Goal: Task Accomplishment & Management: Use online tool/utility

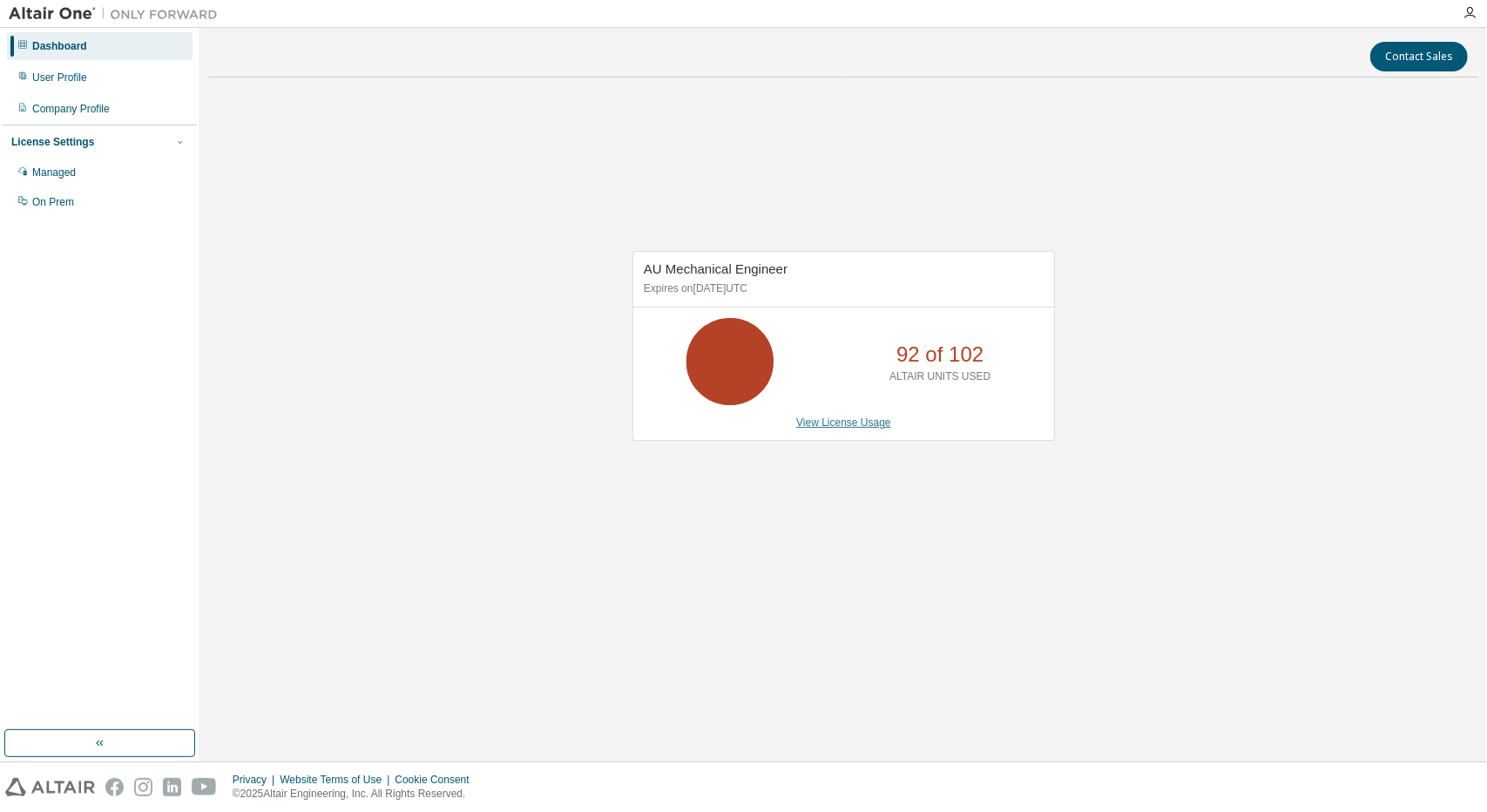
click at [814, 420] on link "View License Usage" at bounding box center [844, 422] width 95 height 12
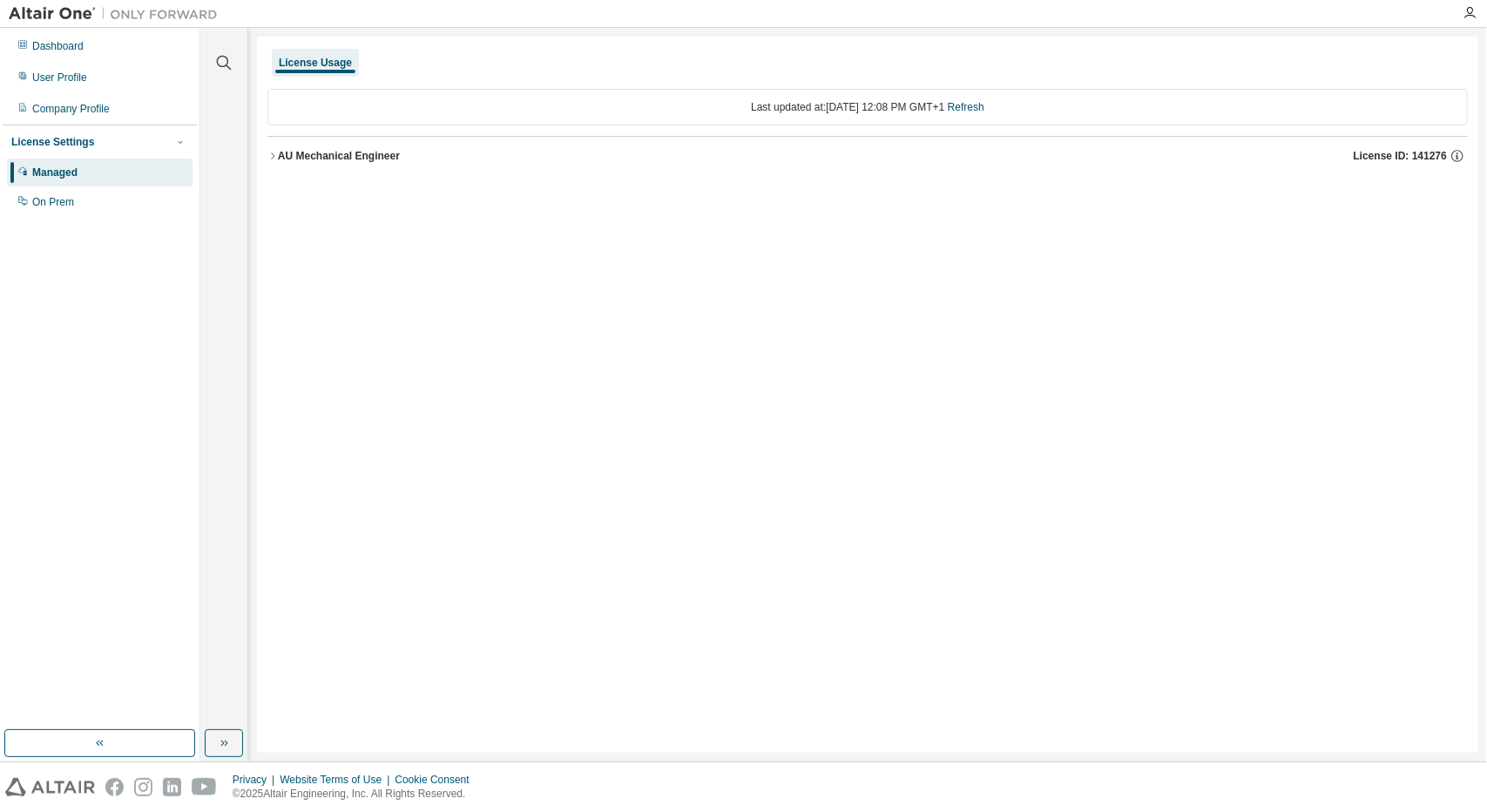
click at [290, 155] on div "AU Mechanical Engineer" at bounding box center [338, 156] width 122 height 14
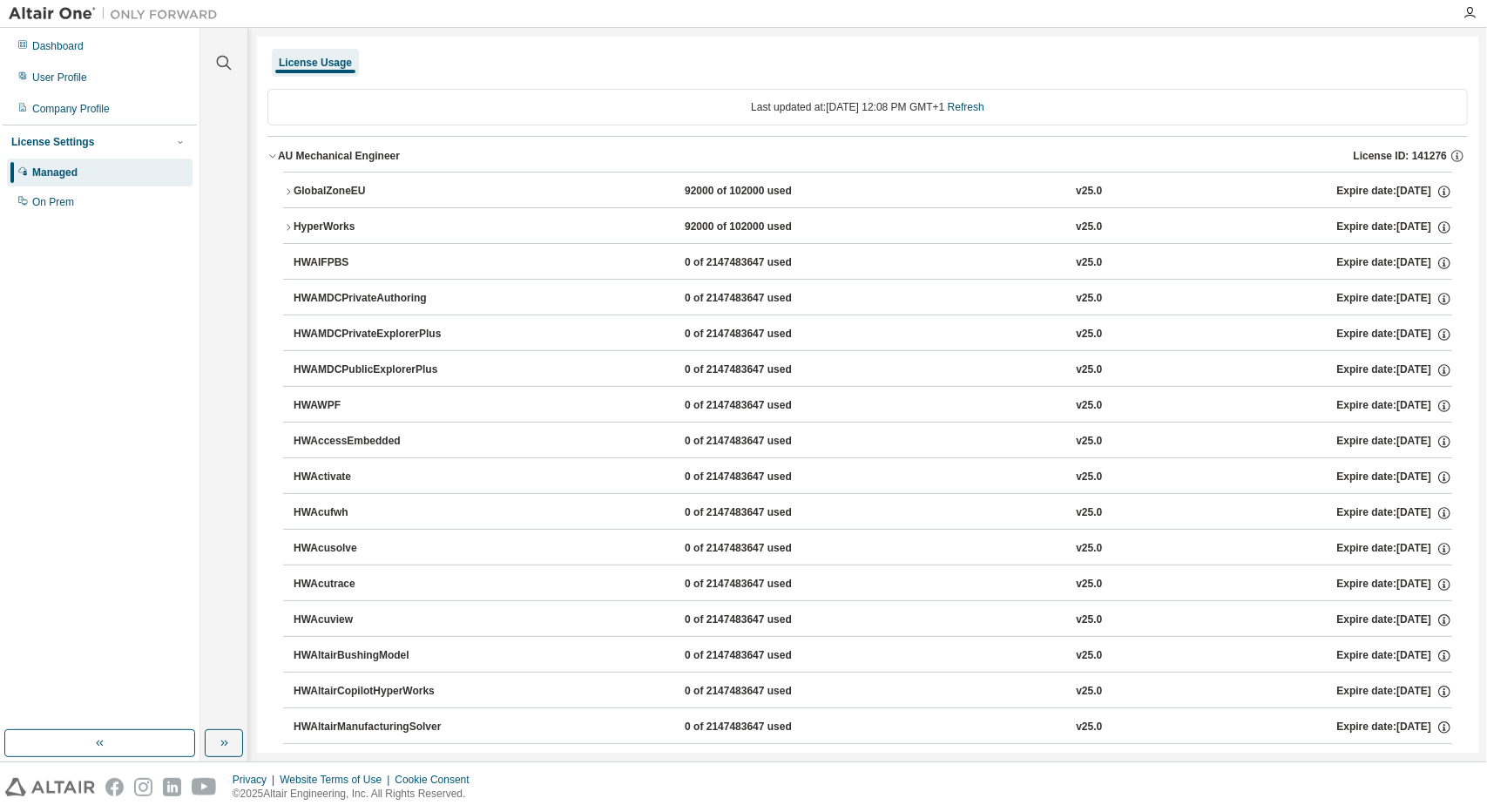
click at [290, 224] on icon "button" at bounding box center [288, 227] width 11 height 11
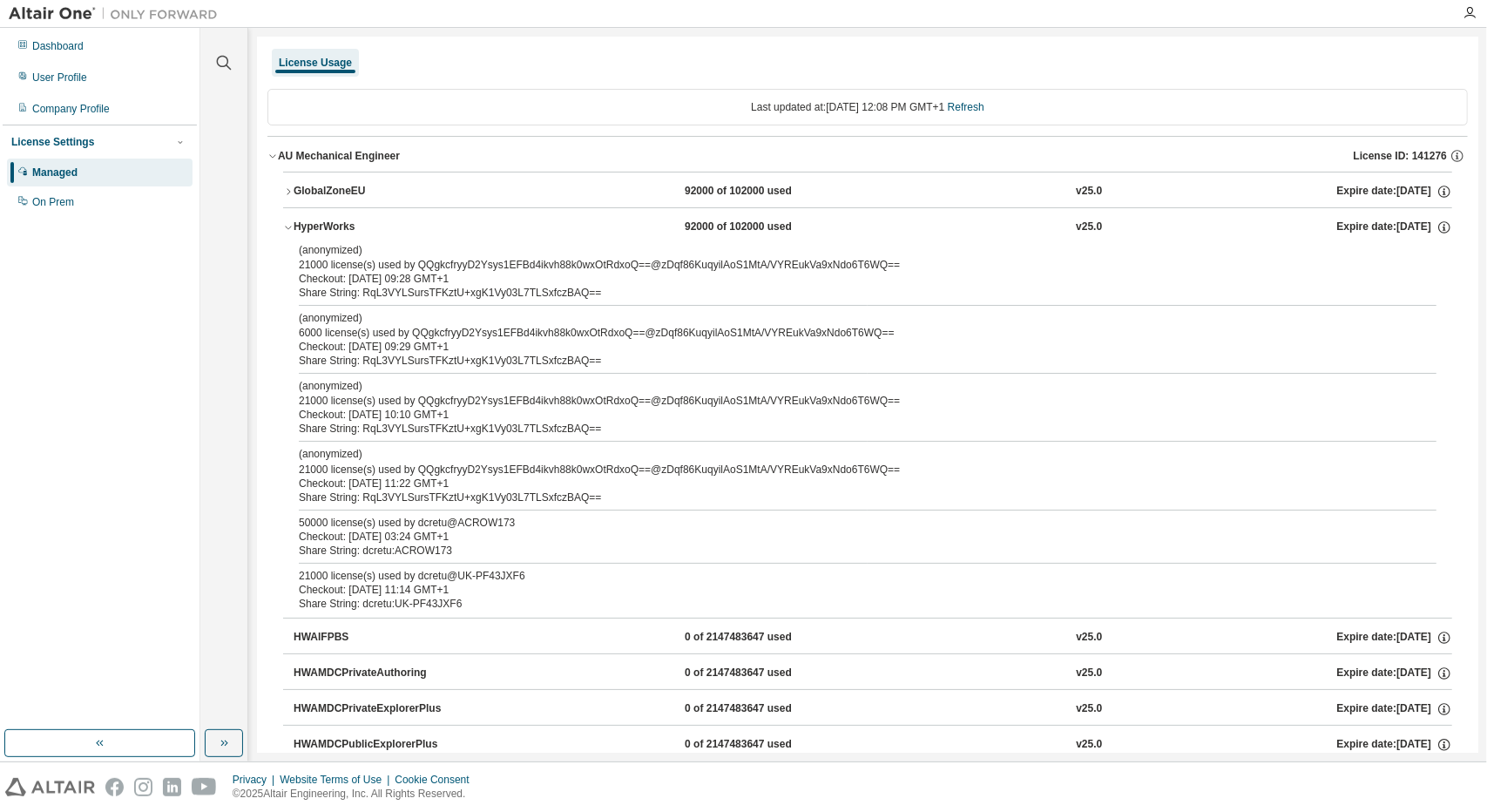
click at [288, 188] on icon "button" at bounding box center [289, 191] width 4 height 6
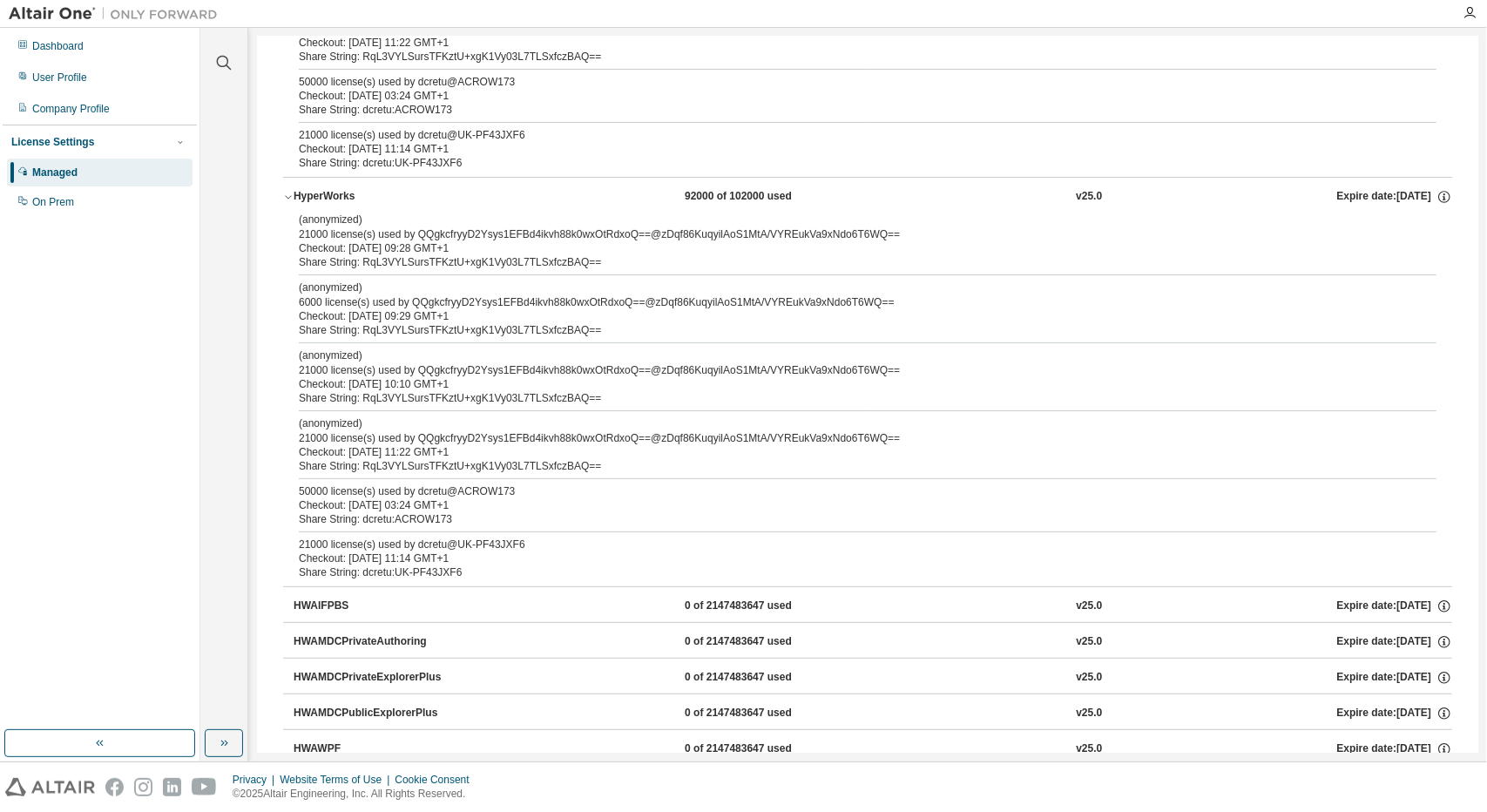
scroll to position [406, 0]
